Goal: Transaction & Acquisition: Purchase product/service

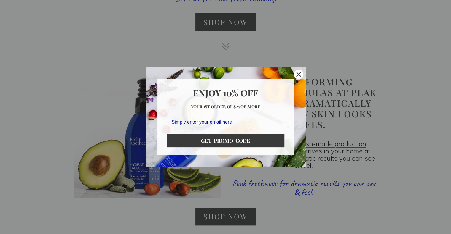
scroll to position [593, 0]
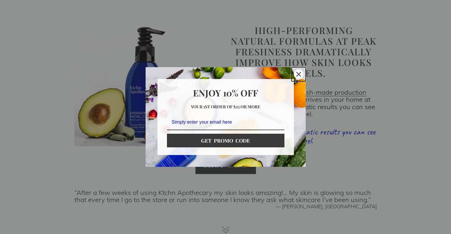
click at [301, 74] on div "Close" at bounding box center [298, 74] width 9 height 9
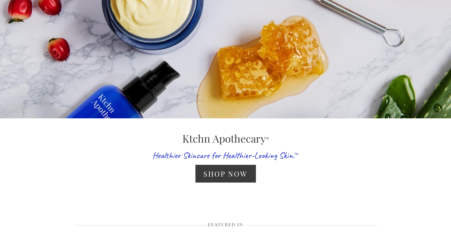
scroll to position [0, 0]
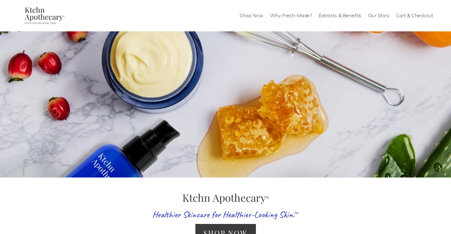
click at [247, 15] on link "Shop Now" at bounding box center [252, 15] width 24 height 9
